Goal: Find specific page/section: Find specific page/section

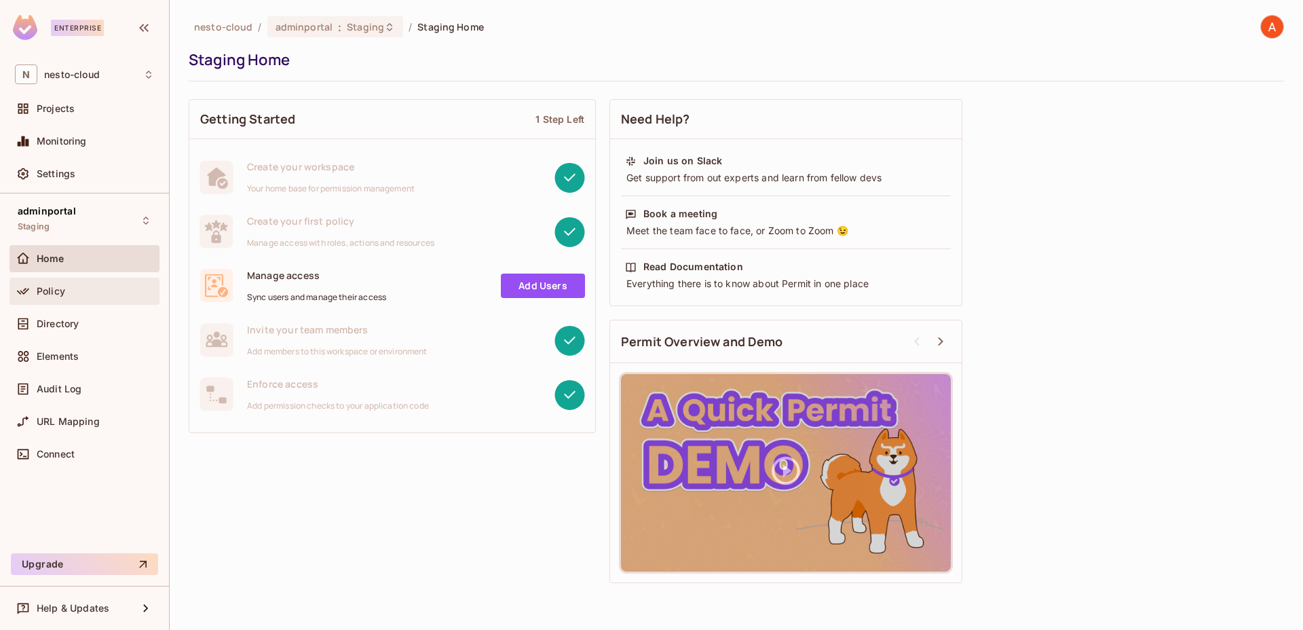
click at [61, 295] on span "Policy" at bounding box center [51, 291] width 29 height 11
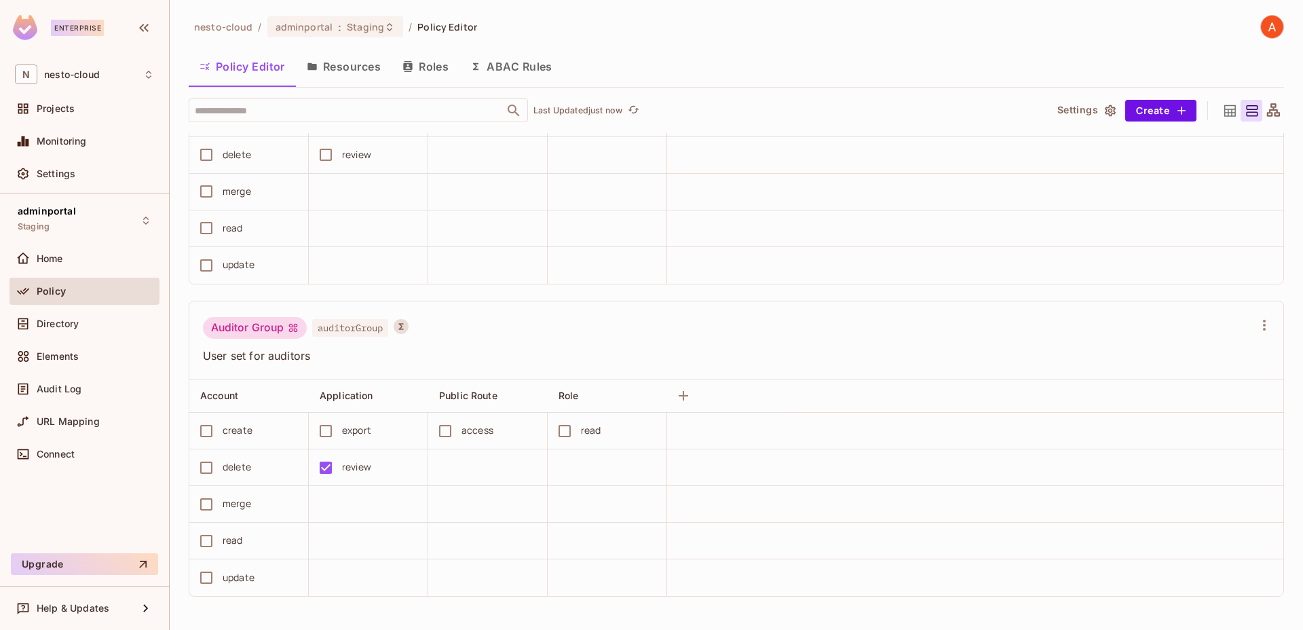
scroll to position [1, 0]
